Goal: Navigation & Orientation: Find specific page/section

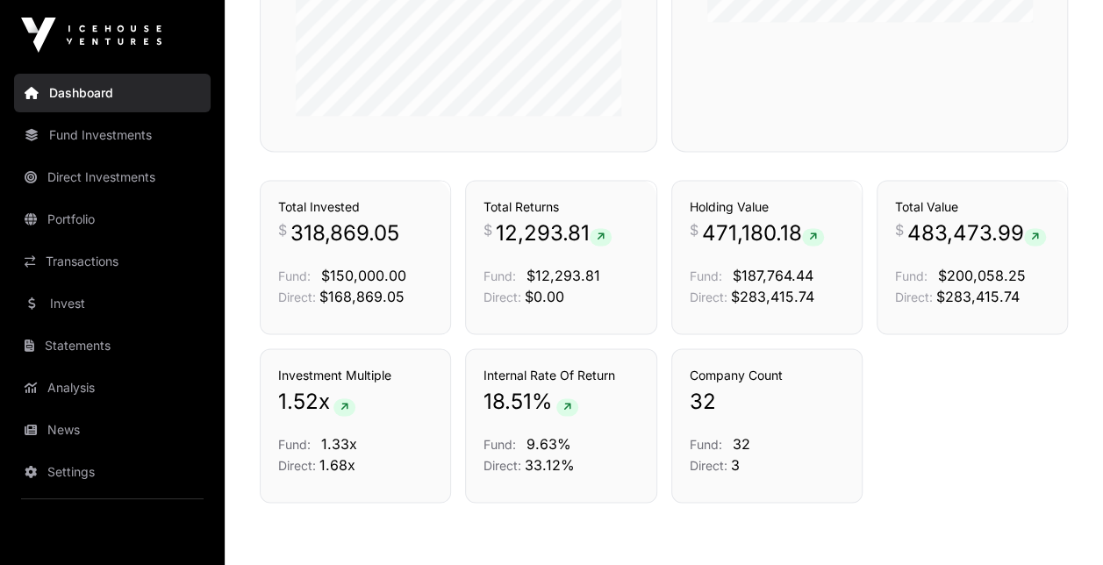
scroll to position [1141, 0]
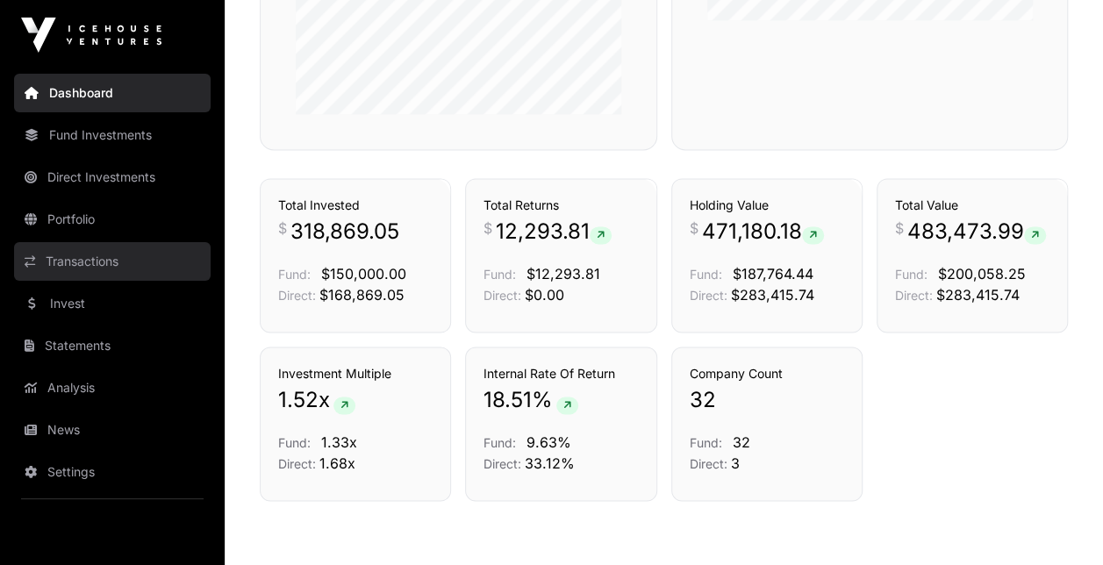
click at [109, 264] on link "Transactions" at bounding box center [112, 261] width 197 height 39
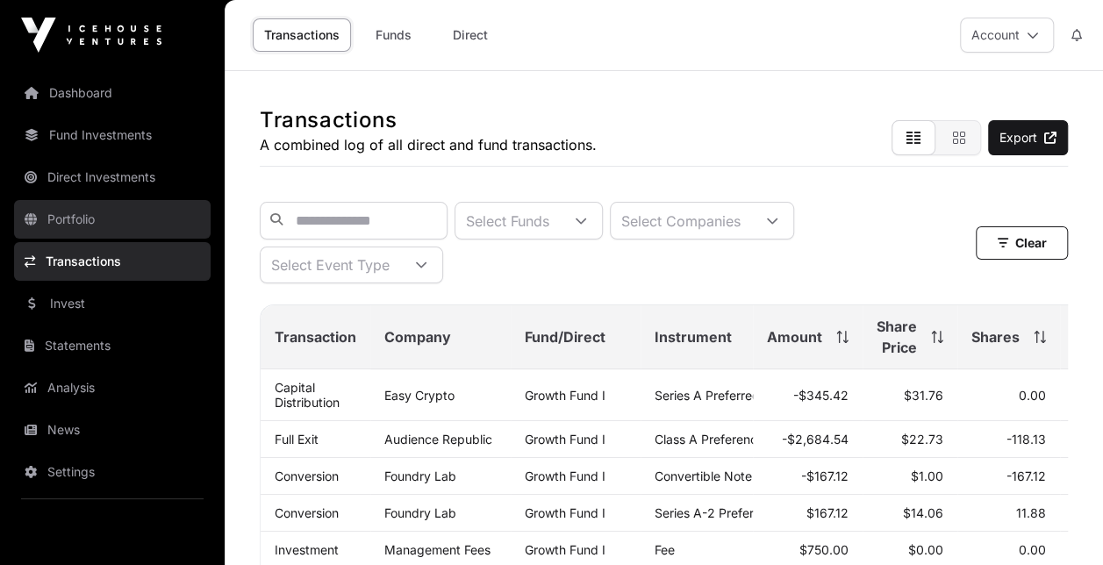
click at [109, 222] on link "Portfolio" at bounding box center [112, 219] width 197 height 39
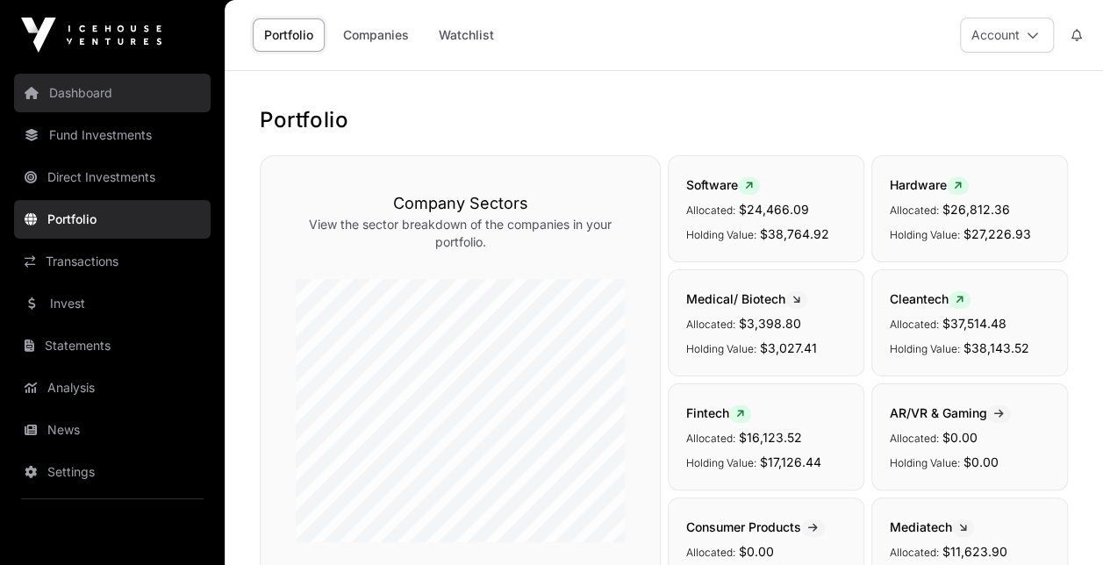
click at [126, 94] on link "Dashboard" at bounding box center [112, 93] width 197 height 39
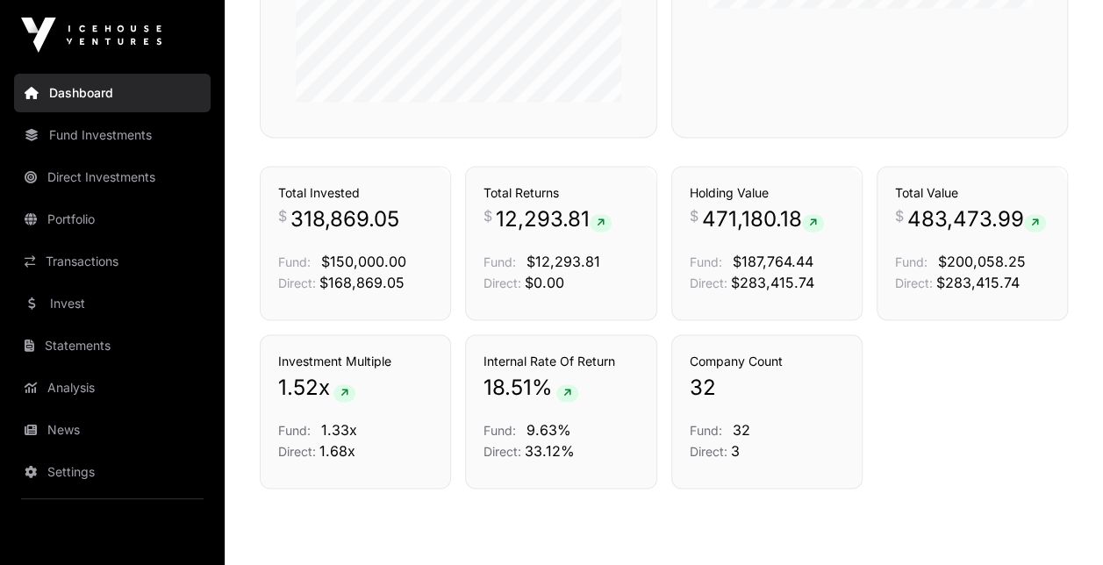
scroll to position [1241, 0]
